Goal: Find specific fact: Find specific fact

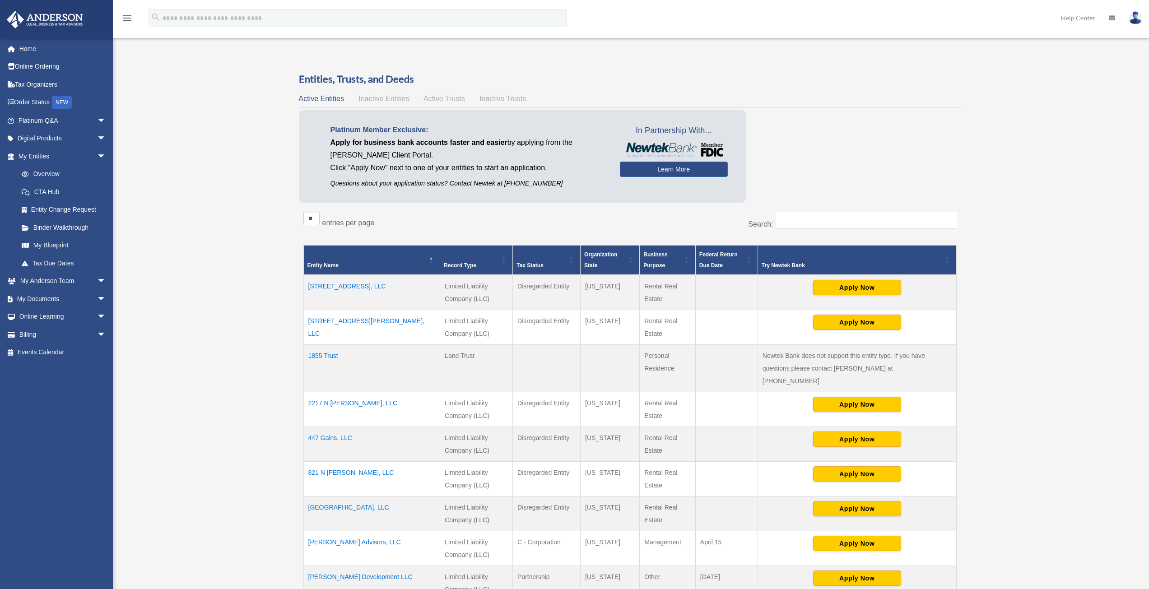
scroll to position [135, 0]
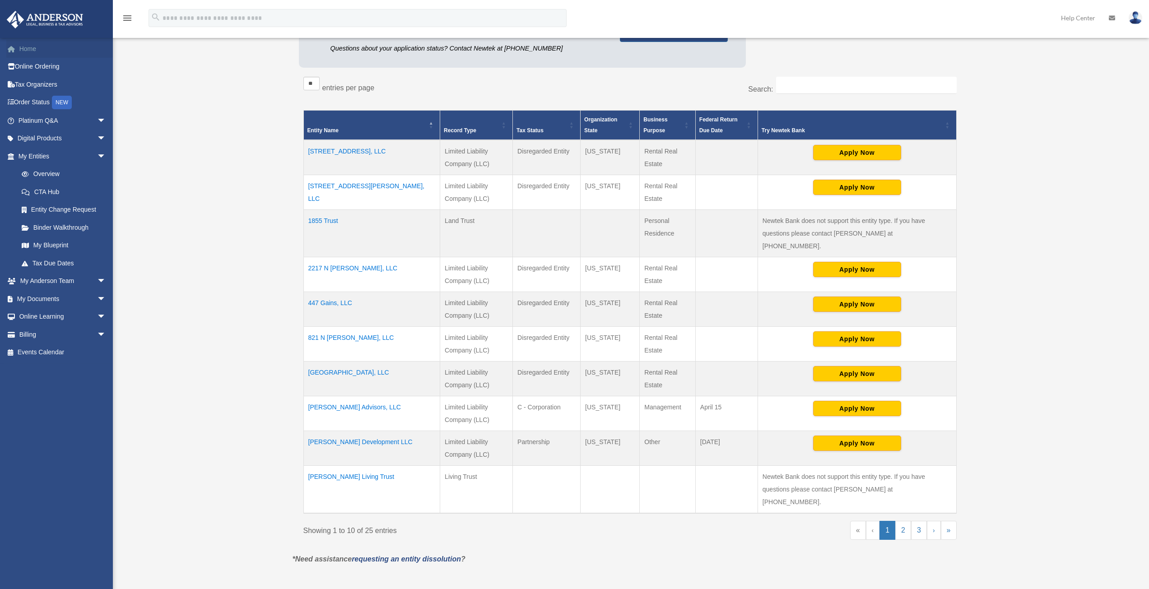
click at [26, 49] on link "Home" at bounding box center [62, 49] width 113 height 18
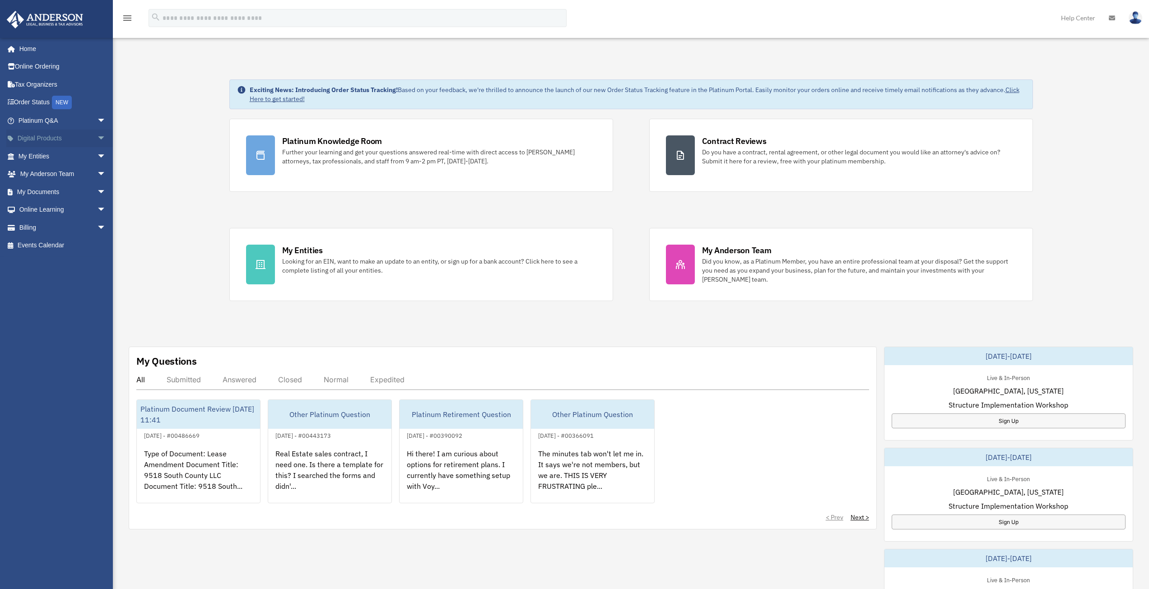
click at [97, 136] on span "arrow_drop_down" at bounding box center [106, 139] width 18 height 19
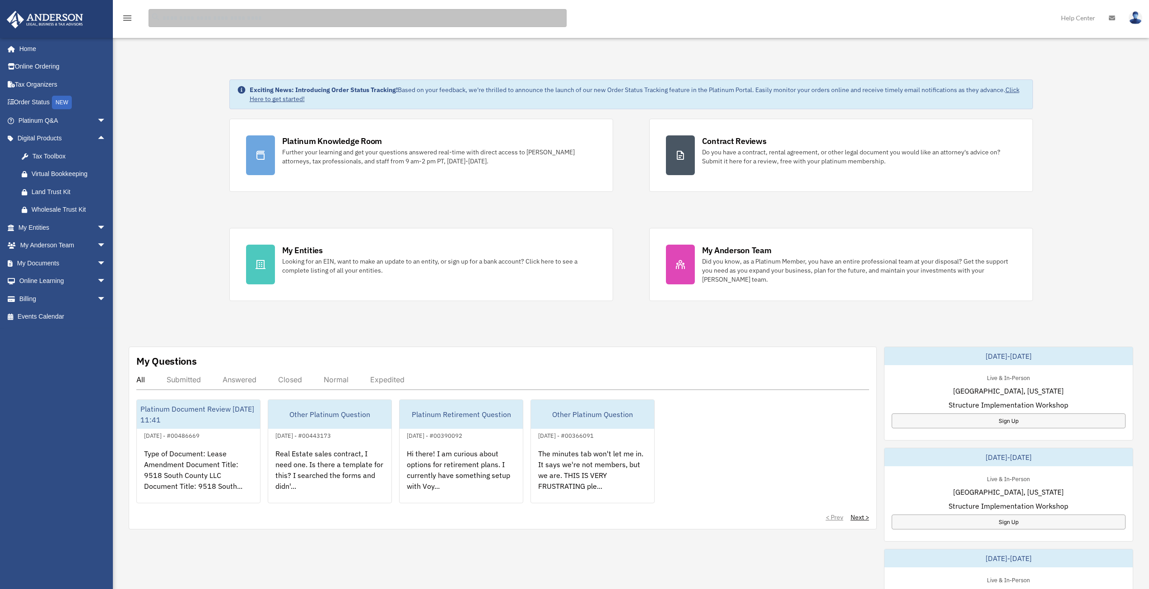
click at [207, 20] on input "search" at bounding box center [358, 18] width 418 height 18
type input "***"
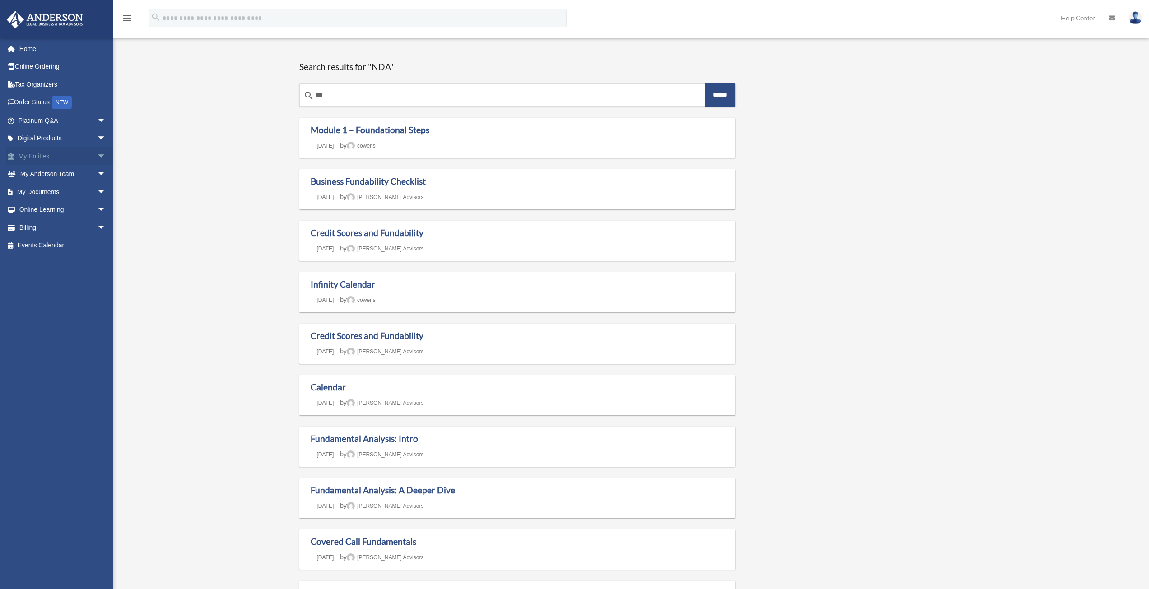
click at [35, 154] on link "My Entities arrow_drop_down" at bounding box center [62, 156] width 113 height 18
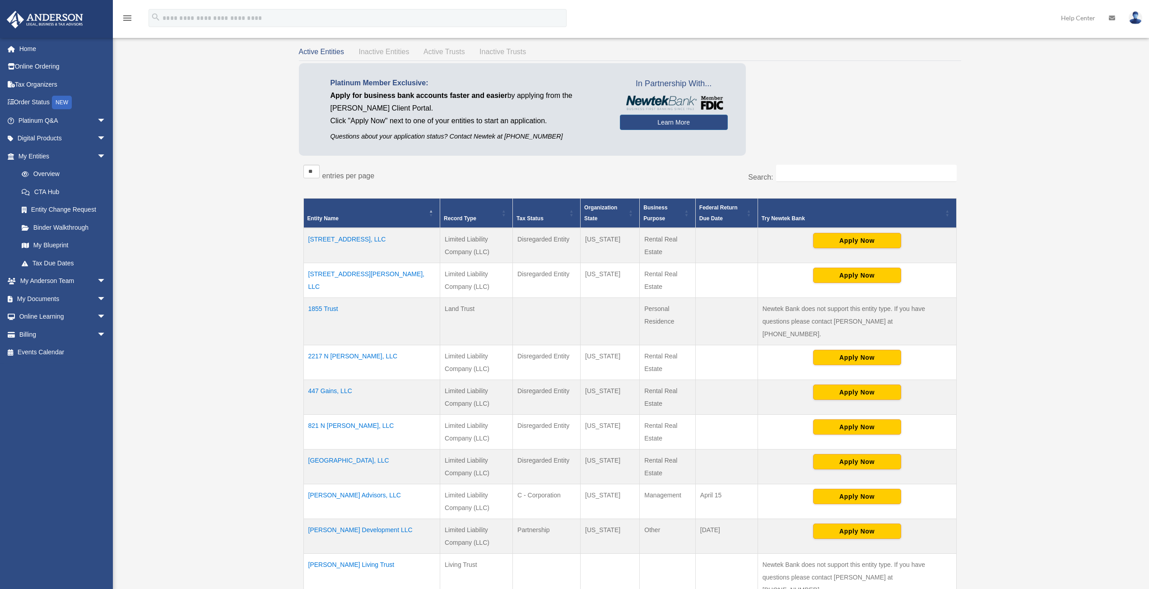
scroll to position [135, 0]
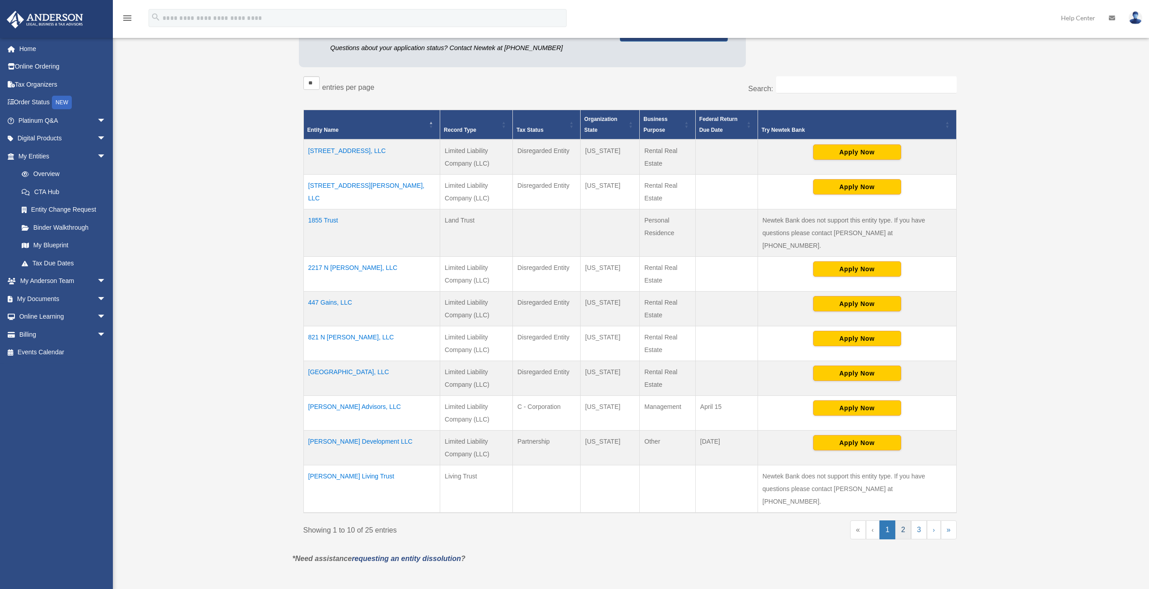
click at [902, 521] on link "2" at bounding box center [903, 530] width 16 height 19
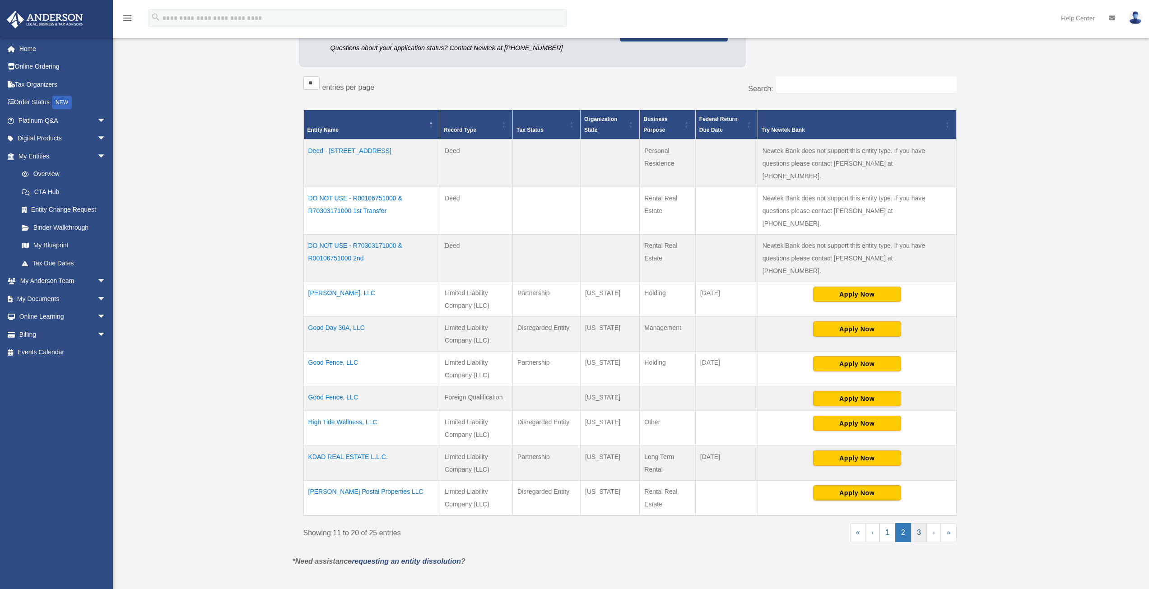
click at [922, 523] on link "3" at bounding box center [919, 532] width 16 height 19
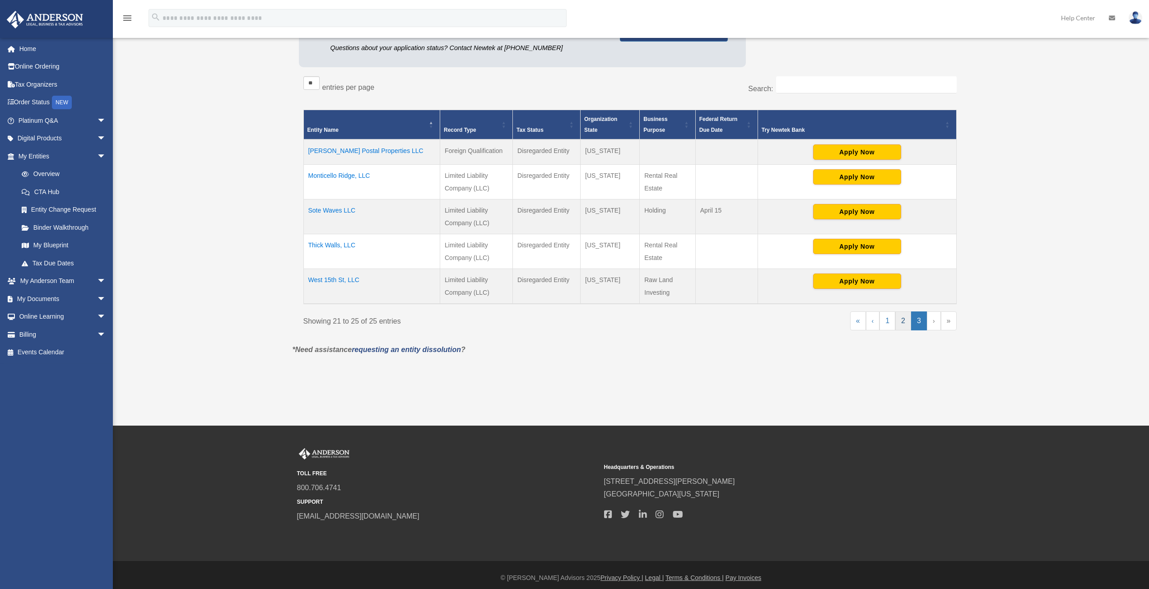
click at [901, 319] on link "2" at bounding box center [903, 321] width 16 height 19
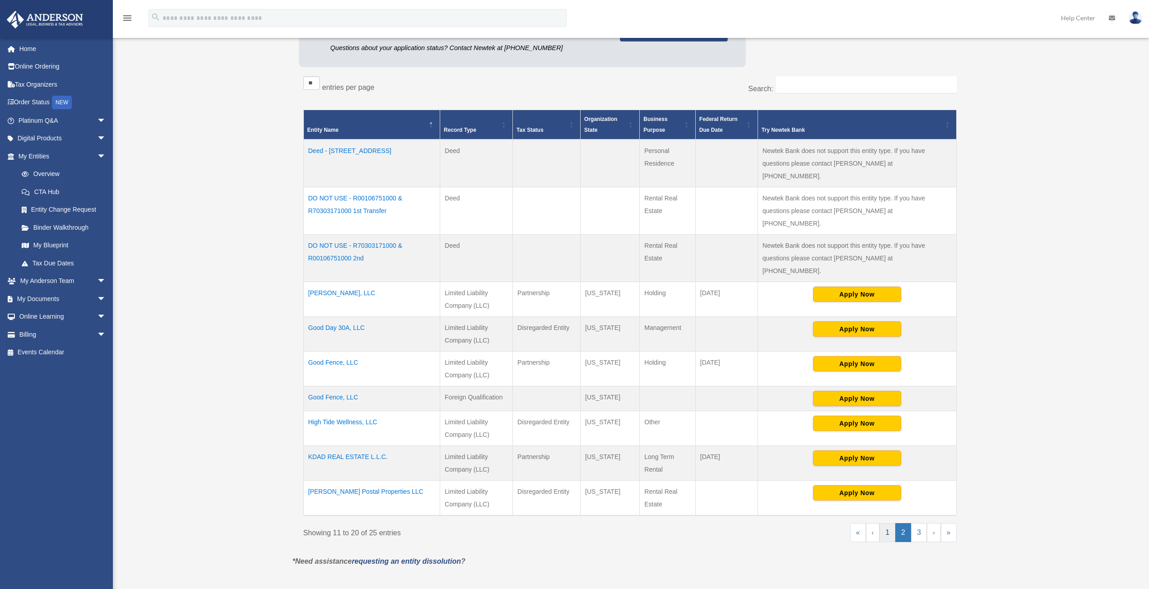
click at [891, 523] on link "1" at bounding box center [888, 532] width 16 height 19
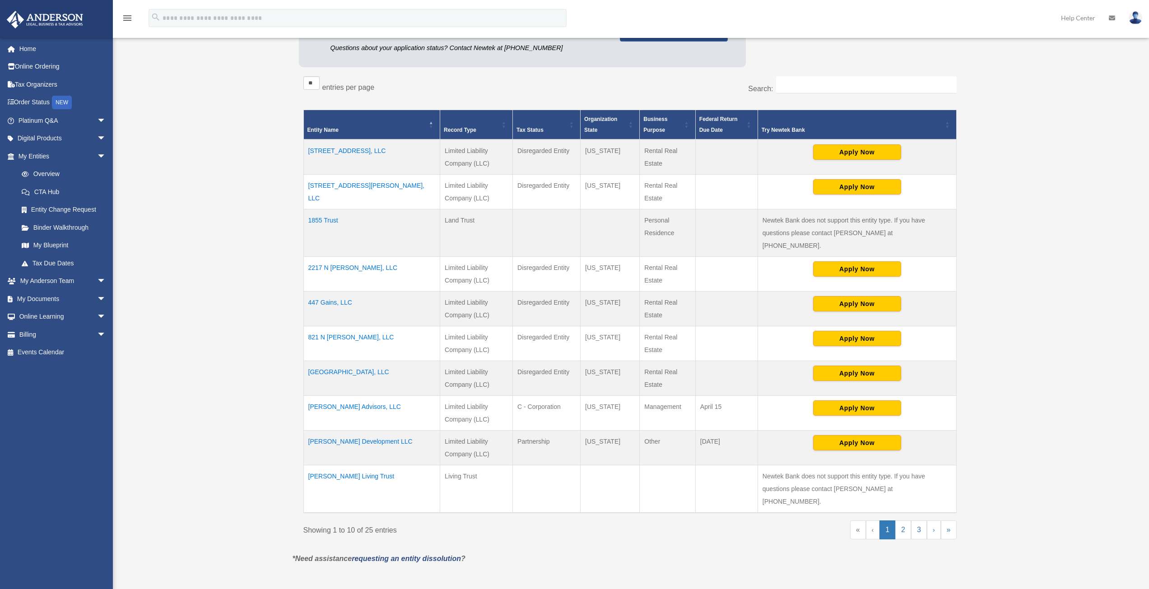
click at [336, 183] on td "[STREET_ADDRESS][PERSON_NAME], LLC" at bounding box center [371, 191] width 137 height 35
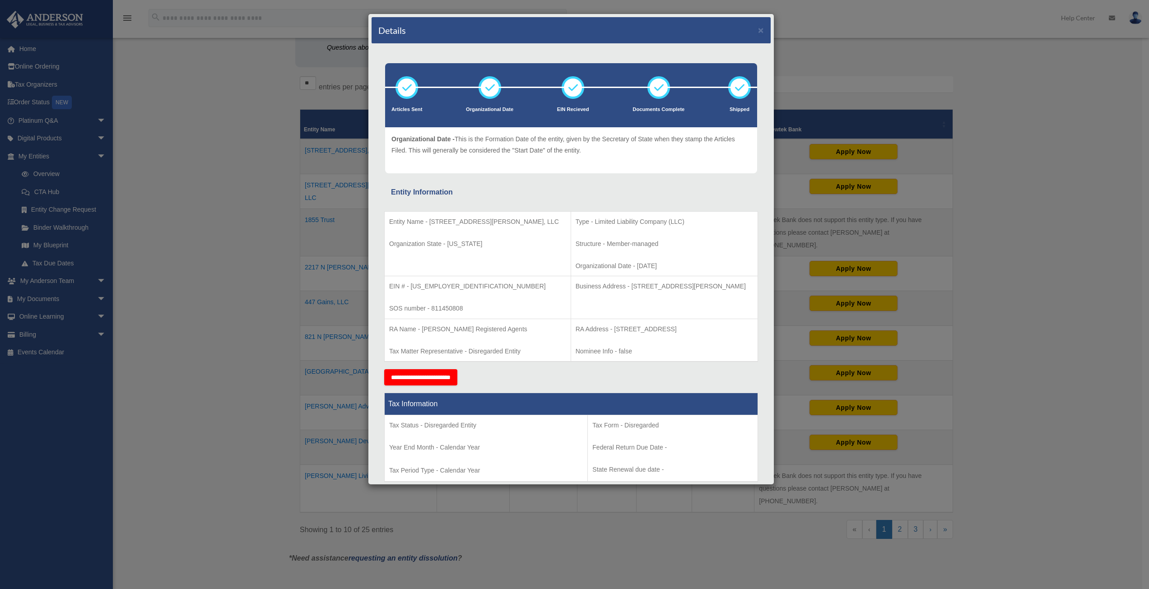
drag, startPoint x: 737, startPoint y: 285, endPoint x: 595, endPoint y: 285, distance: 142.2
click at [595, 285] on p "Business Address - [STREET_ADDRESS][PERSON_NAME]" at bounding box center [664, 286] width 177 height 11
copy p "[STREET_ADDRESS][PERSON_NAME]"
